Goal: Information Seeking & Learning: Learn about a topic

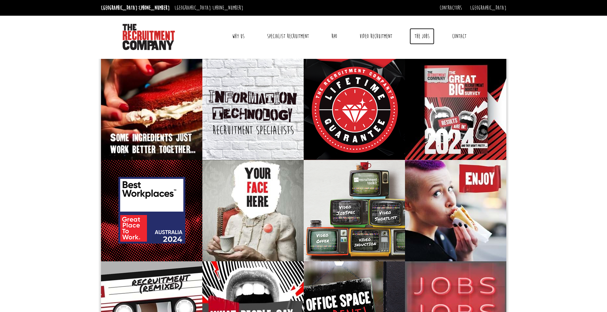
click at [418, 36] on link "The Jobs" at bounding box center [421, 36] width 25 height 16
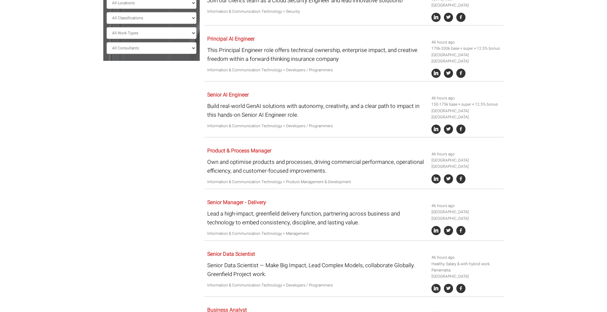
scroll to position [229, 0]
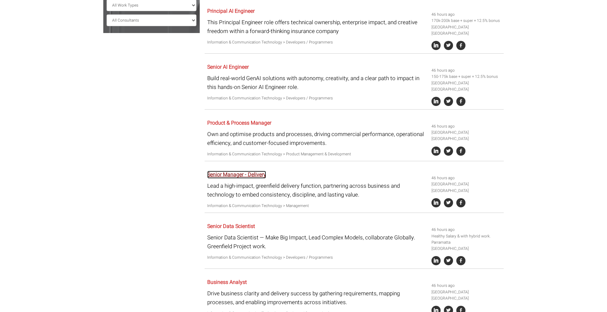
click at [242, 171] on link "Senior Manager - Delivery" at bounding box center [236, 175] width 59 height 8
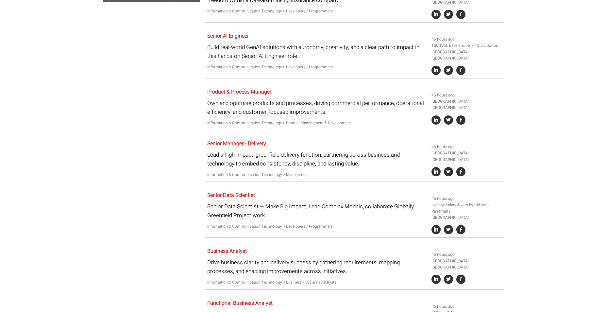
scroll to position [238, 0]
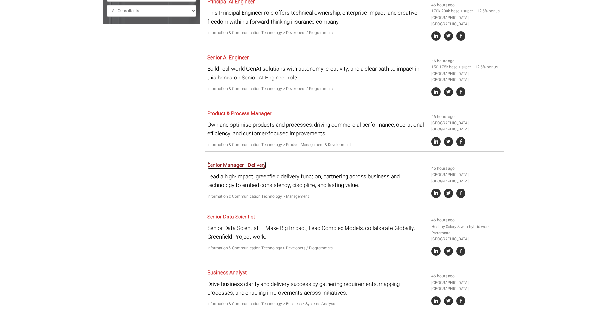
click at [238, 161] on link "Senior Manager - Delivery" at bounding box center [236, 165] width 59 height 8
